Goal: Communication & Community: Answer question/provide support

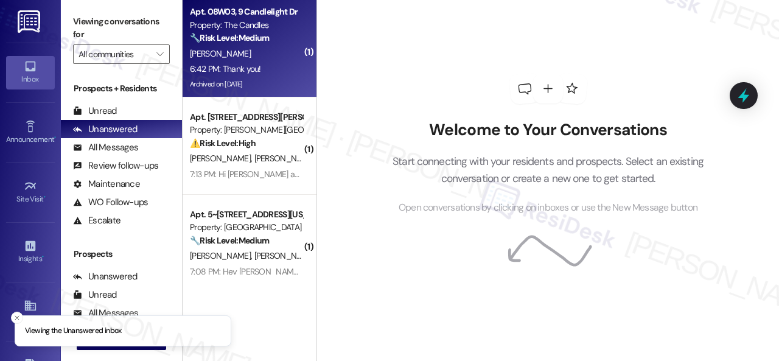
click at [273, 57] on div "[PERSON_NAME]" at bounding box center [246, 53] width 115 height 15
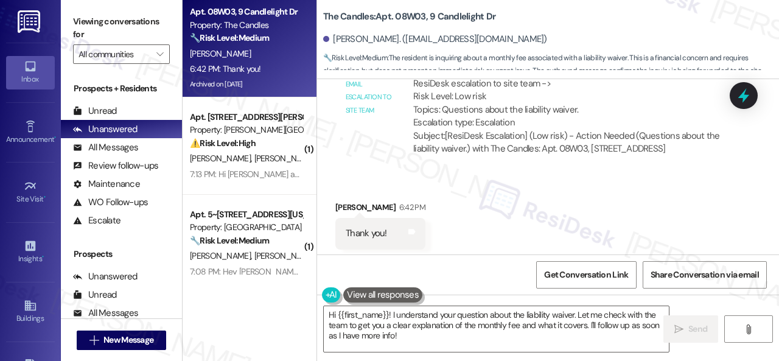
scroll to position [2492, 0]
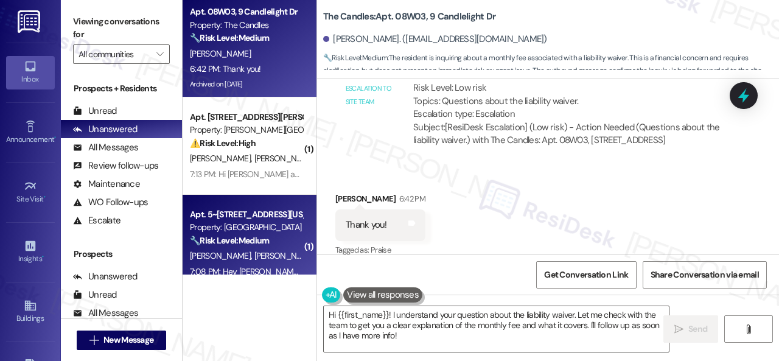
drag, startPoint x: 416, startPoint y: 338, endPoint x: 233, endPoint y: 239, distance: 208.6
click at [254, 271] on div "Apt. 08W03, 9 Candlelight Dr Property: The Candles 🔧 Risk Level: Medium The res…" at bounding box center [481, 180] width 596 height 361
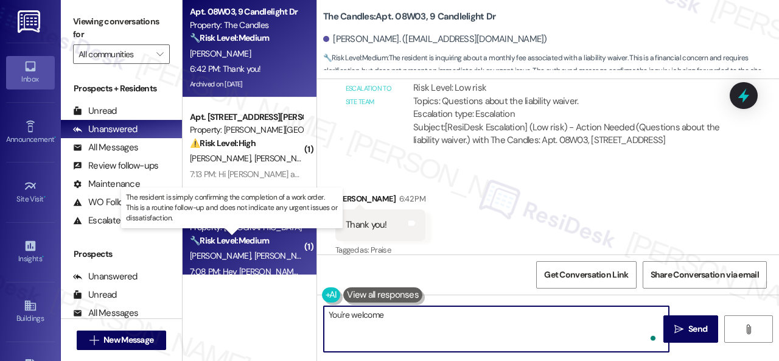
type textarea "You're welcome."
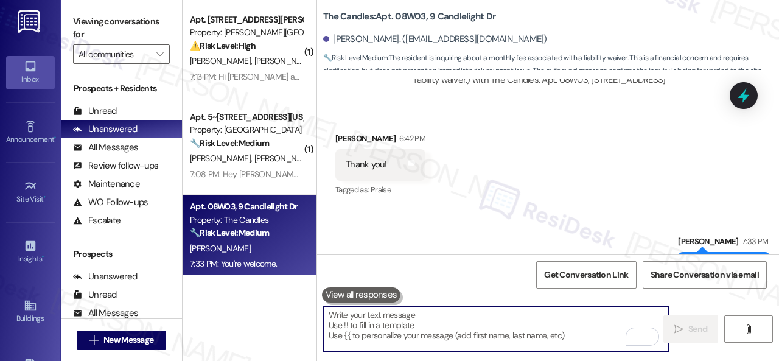
scroll to position [2577, 0]
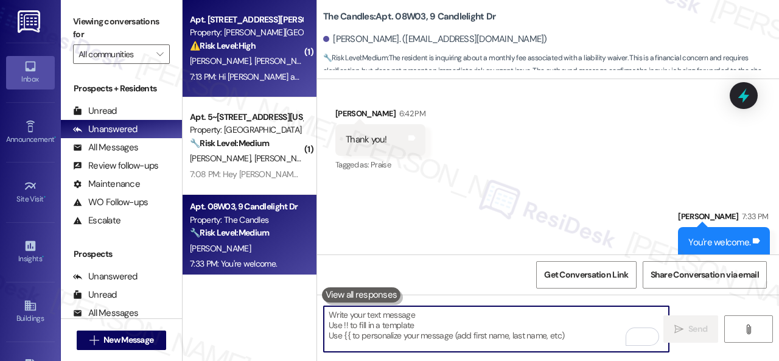
click at [265, 65] on div "[PERSON_NAME] [PERSON_NAME]" at bounding box center [246, 61] width 115 height 15
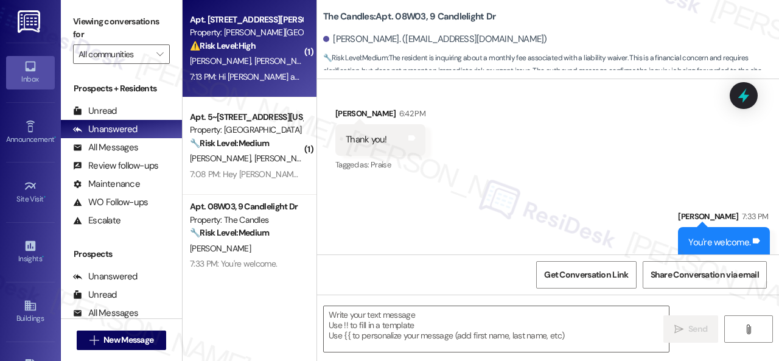
type textarea "Fetching suggested responses. Please feel free to read through the conversation…"
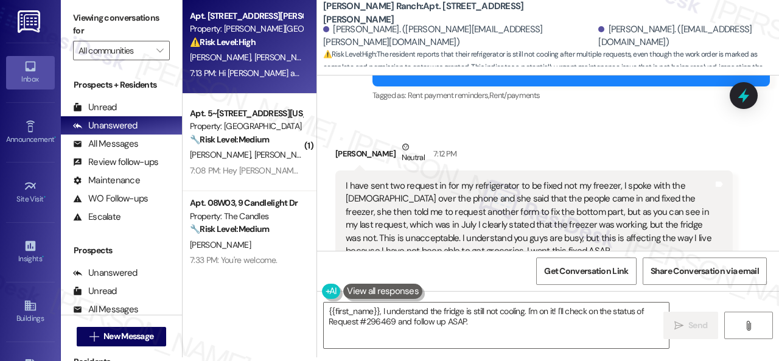
scroll to position [3159, 0]
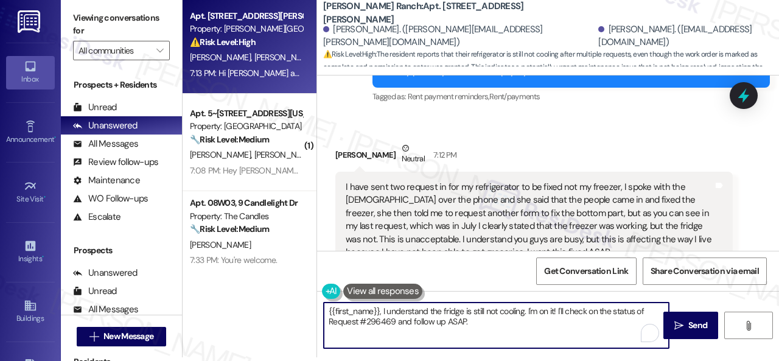
drag, startPoint x: 327, startPoint y: 309, endPoint x: 380, endPoint y: 312, distance: 53.6
click at [380, 312] on textarea "{{first_name}}, I understand the fridge is still not cooling. I'm on it! I'll c…" at bounding box center [496, 326] width 345 height 46
drag, startPoint x: 513, startPoint y: 309, endPoint x: 525, endPoint y: 322, distance: 18.1
click at [525, 322] on textarea "Hello [PERSON_NAME]! I understand the fridge is still not cooling. I'm on it! I…" at bounding box center [496, 326] width 345 height 46
click at [520, 307] on textarea "Hello [PERSON_NAME]! I understand the fridge is still not cooling and we apolog…" at bounding box center [496, 326] width 345 height 46
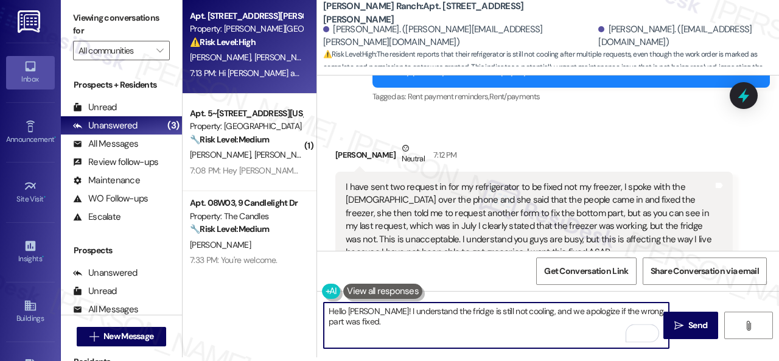
click at [399, 329] on textarea "Hello [PERSON_NAME]! I understand the fridge is still not cooling, and we apolo…" at bounding box center [496, 326] width 345 height 46
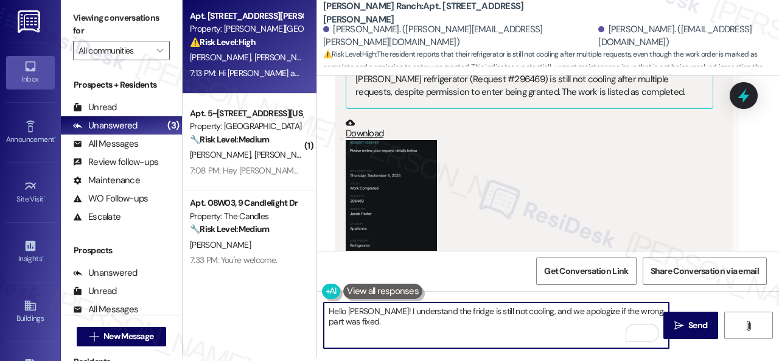
scroll to position [3402, 0]
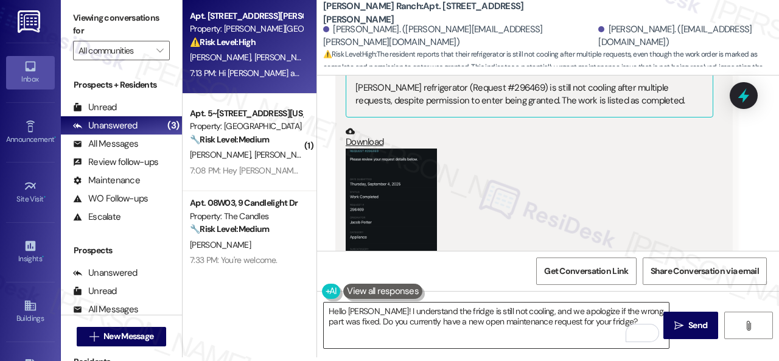
click at [617, 317] on textarea "Hello [PERSON_NAME]! I understand the fridge is still not cooling, and we apolo…" at bounding box center [496, 326] width 345 height 46
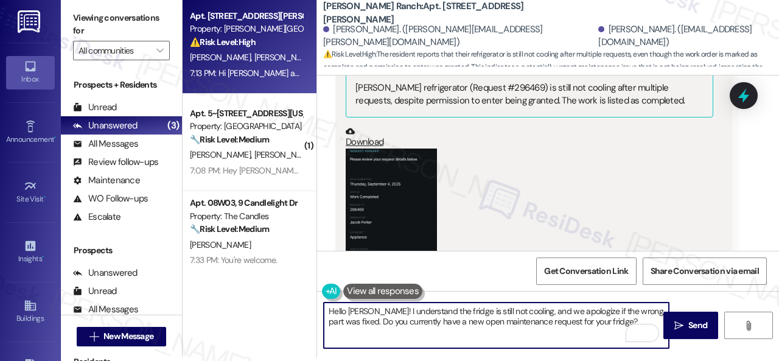
paste textarea "If so, may I have the work order number to follow up with the site team? If non…"
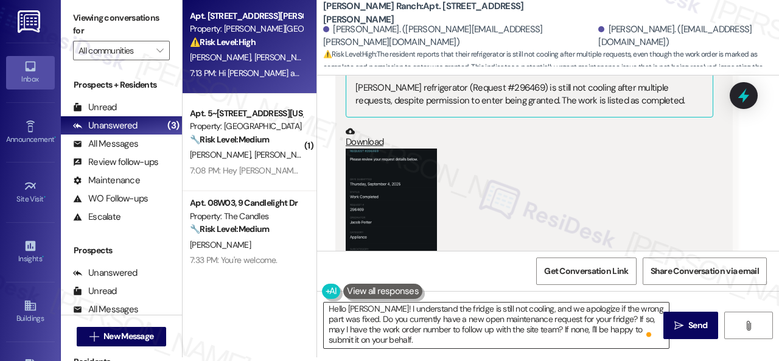
click at [497, 332] on textarea "Hello [PERSON_NAME]! I understand the fridge is still not cooling, and we apolo…" at bounding box center [496, 326] width 345 height 46
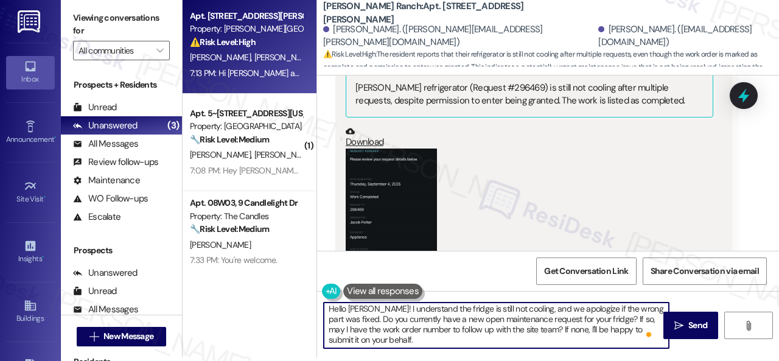
click at [403, 340] on textarea "Hello [PERSON_NAME]! I understand the fridge is still not cooling, and we apolo…" at bounding box center [496, 326] width 345 height 46
click at [378, 340] on textarea "Hello [PERSON_NAME]! I understand the fridge is still not cooling, and we apolo…" at bounding box center [496, 326] width 345 height 46
paste textarea "Note: Due to limited availability, our maintenance team isn't able to call or s…"
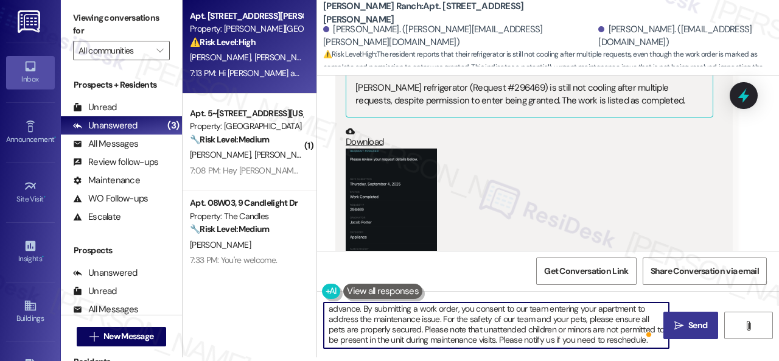
type textarea "Hello [PERSON_NAME]! I understand the fridge is still not cooling, and we apolo…"
click at [693, 334] on button " Send" at bounding box center [690, 325] width 55 height 27
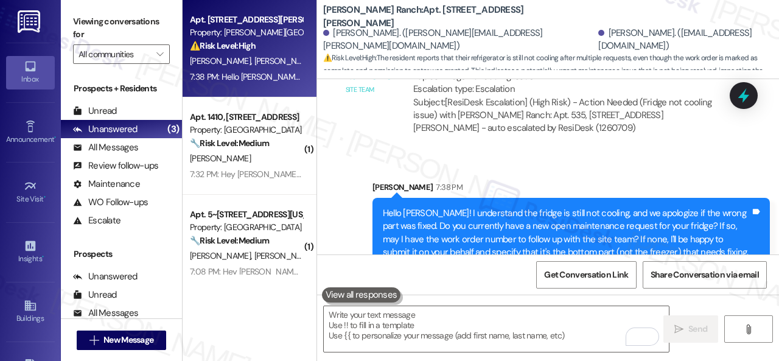
scroll to position [3970, 0]
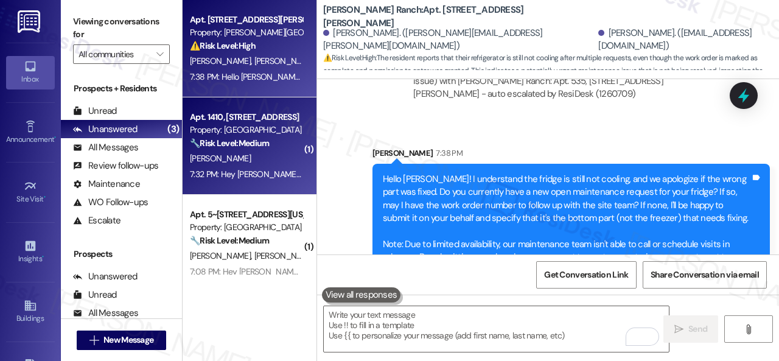
click at [265, 165] on div "[PERSON_NAME]" at bounding box center [246, 158] width 115 height 15
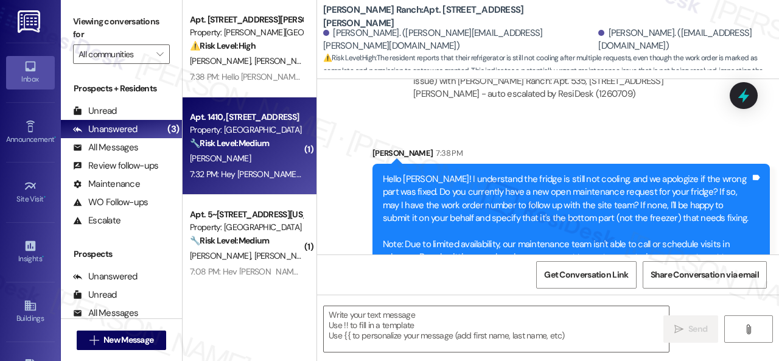
type textarea "Fetching suggested responses. Please feel free to read through the conversation…"
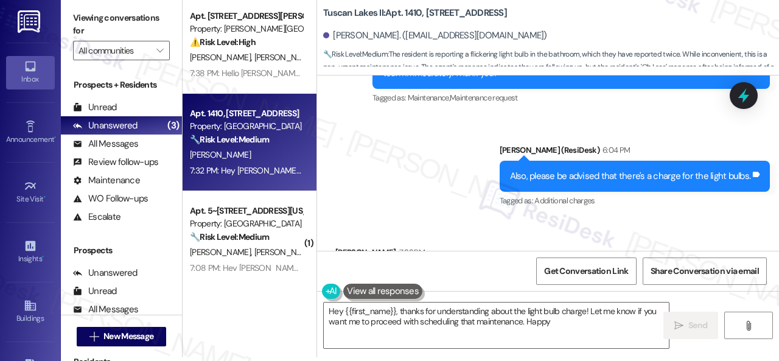
scroll to position [1800, 0]
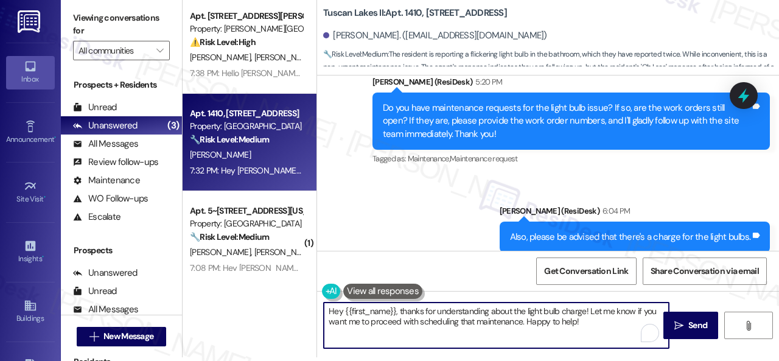
drag, startPoint x: 587, startPoint y: 324, endPoint x: 316, endPoint y: 300, distance: 271.9
click at [321, 300] on div "Hey {{first_name}}, thanks for understanding about the light bulb charge! Let m…" at bounding box center [548, 336] width 462 height 91
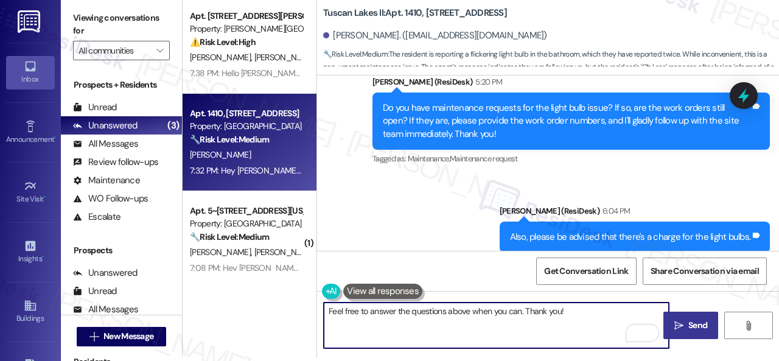
type textarea "Feel free to answer the questions above when you can. Thank you!"
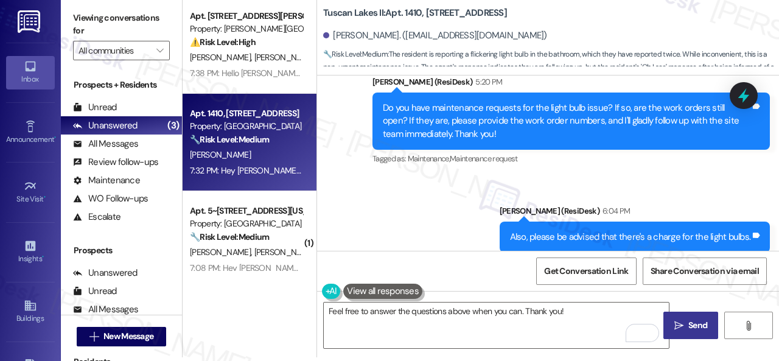
click at [690, 321] on span "Send" at bounding box center [697, 325] width 19 height 13
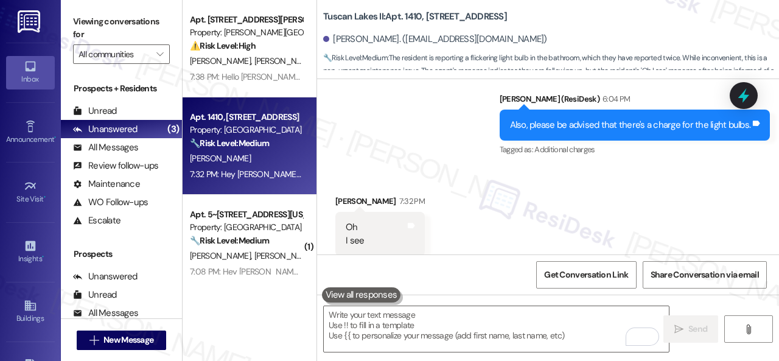
scroll to position [1927, 0]
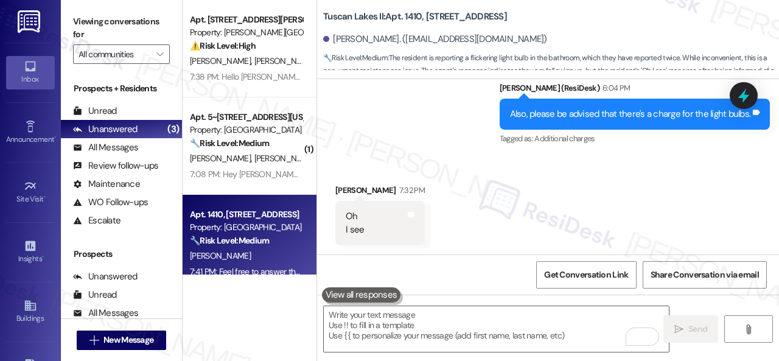
click at [275, 227] on div "Property: [GEOGRAPHIC_DATA]" at bounding box center [246, 227] width 113 height 13
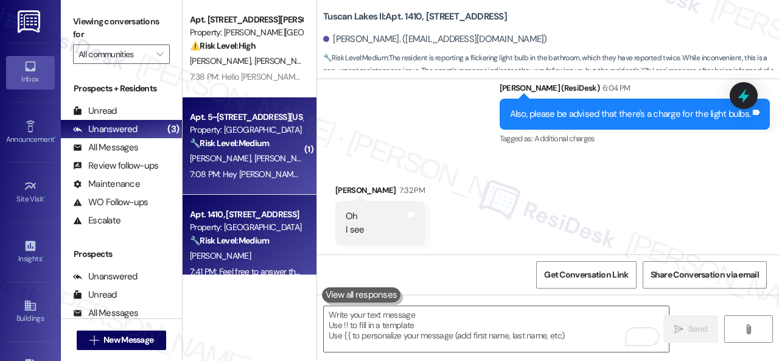
click at [278, 163] on div "[PERSON_NAME] [PERSON_NAME]" at bounding box center [246, 158] width 115 height 15
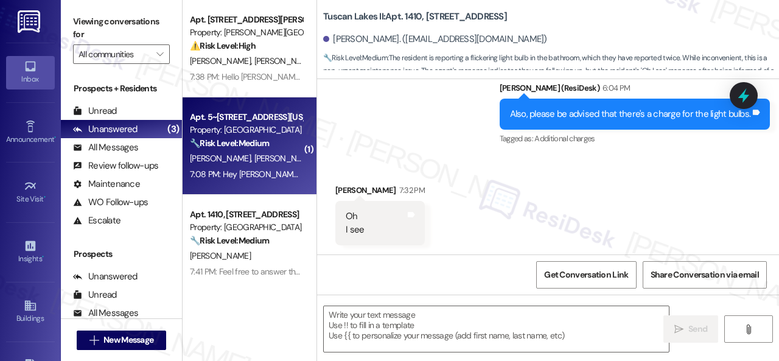
type textarea "Fetching suggested responses. Please feel free to read through the conversation…"
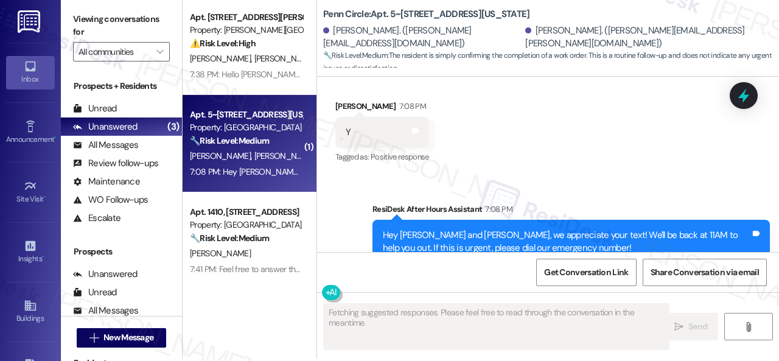
scroll to position [4, 0]
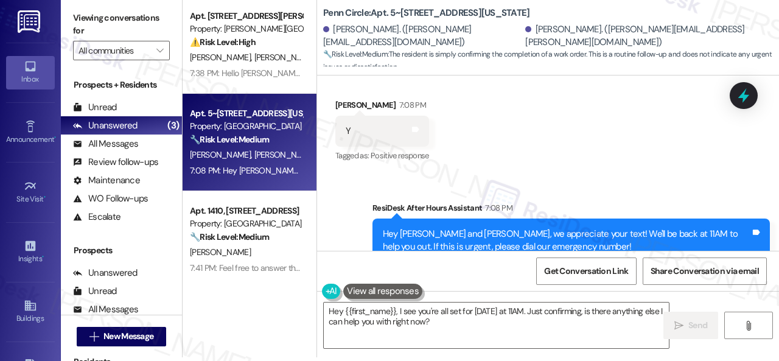
click at [344, 174] on div "Sent via SMS ResiDesk After Hours Assistant 7:08 PM Hey [PERSON_NAME] and [PERS…" at bounding box center [548, 232] width 462 height 116
click at [385, 307] on textarea "Hey {{first_name}}, I see you're all set for [DATE] at 11AM. Just confirming, i…" at bounding box center [496, 326] width 345 height 46
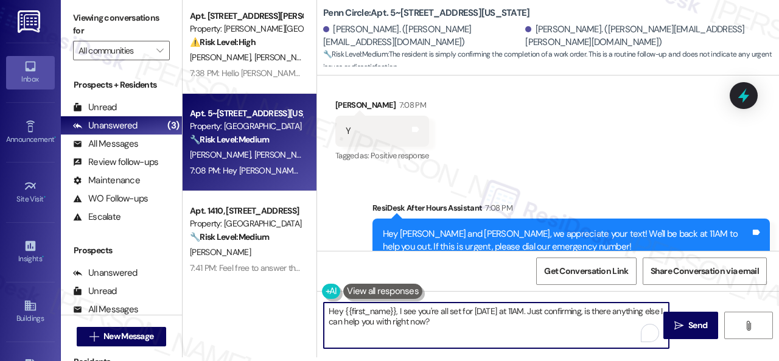
paste textarea "We're glad to hear the issue's been resolved! If {{property}} has met your expe…"
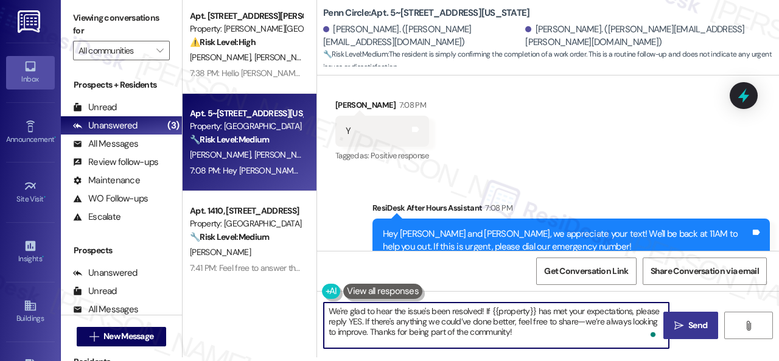
type textarea "We're glad to hear the issue's been resolved! If {{property}} has met your expe…"
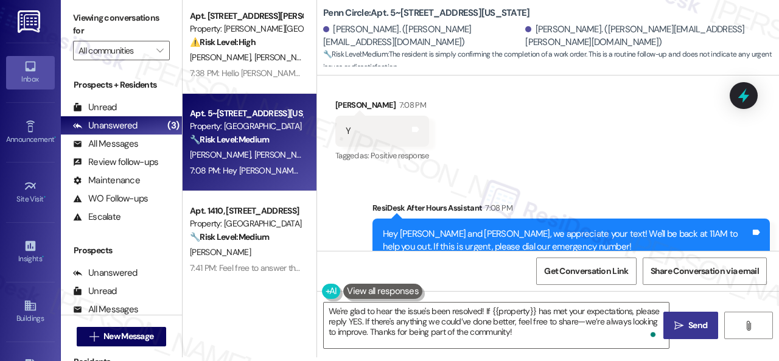
click at [688, 324] on span "Send" at bounding box center [697, 325] width 19 height 13
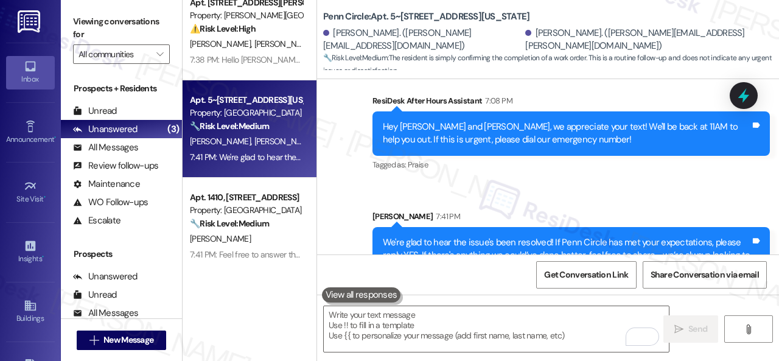
scroll to position [0, 0]
